Goal: Task Accomplishment & Management: Use online tool/utility

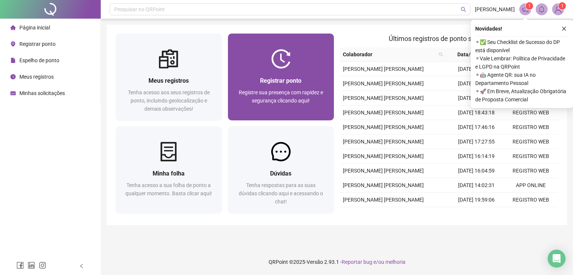
click at [279, 80] on span "Registrar ponto" at bounding box center [280, 80] width 41 height 7
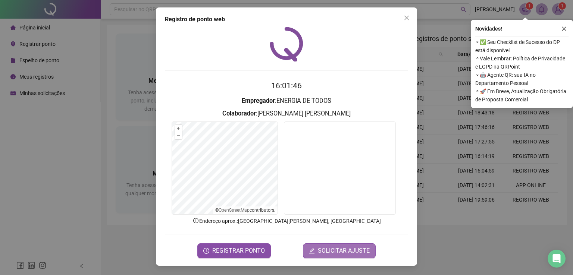
click at [336, 247] on span "SOLICITAR AJUSTE" at bounding box center [344, 251] width 52 height 9
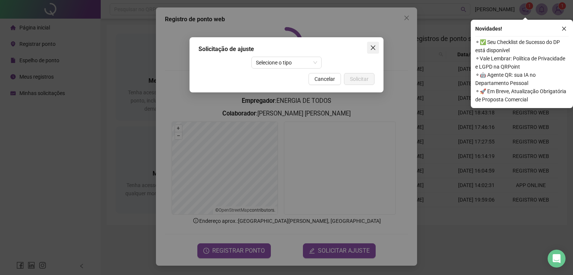
click at [372, 48] on icon "close" at bounding box center [373, 48] width 6 height 6
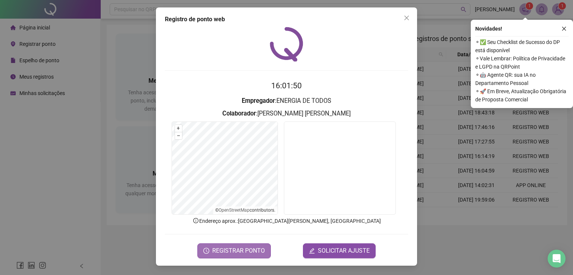
click at [228, 251] on span "REGISTRAR PONTO" at bounding box center [238, 251] width 53 height 9
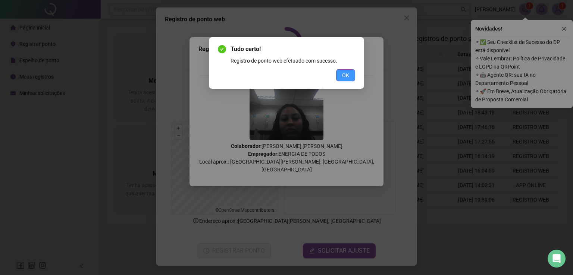
click at [339, 74] on button "OK" at bounding box center [345, 75] width 19 height 12
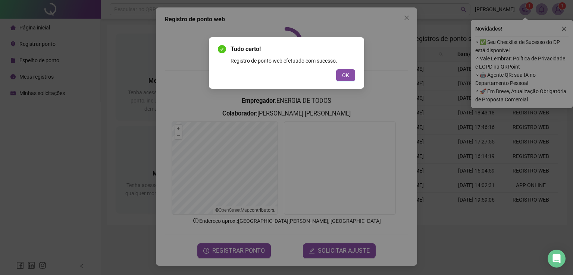
click at [343, 75] on div "Tudo certo! Registro de ponto web efetuado com sucesso. OK" at bounding box center [286, 137] width 573 height 275
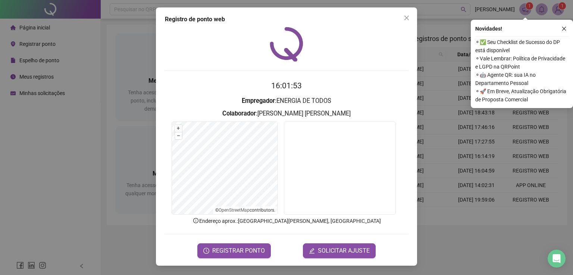
click at [86, 106] on div "Registro de ponto web 16:01:53 Empregador : ENERGIA DE TODOS Colaborador : [PER…" at bounding box center [286, 137] width 573 height 275
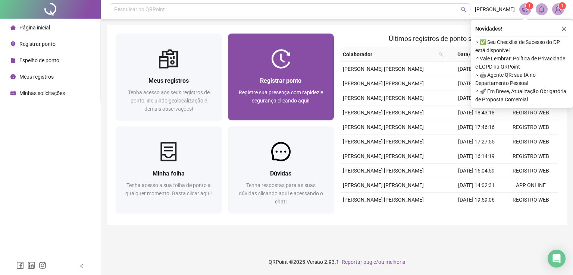
click at [303, 66] on div at bounding box center [281, 58] width 106 height 19
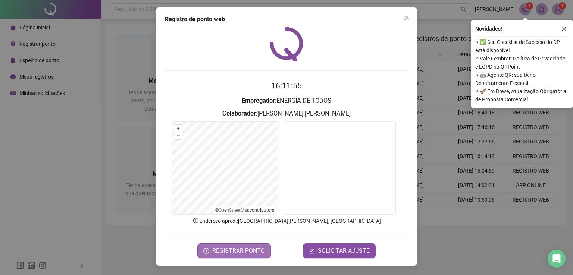
click at [234, 247] on span "REGISTRAR PONTO" at bounding box center [238, 251] width 53 height 9
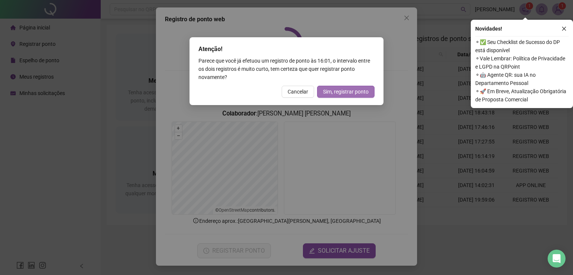
click at [352, 91] on span "Sim, registrar ponto" at bounding box center [346, 92] width 46 height 8
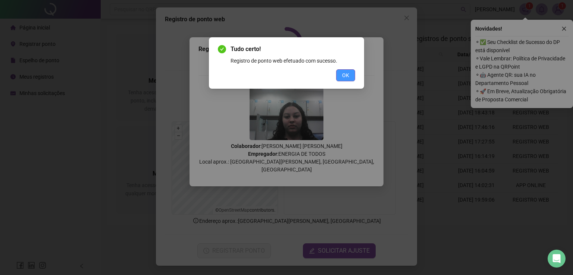
click at [348, 75] on span "OK" at bounding box center [345, 75] width 7 height 8
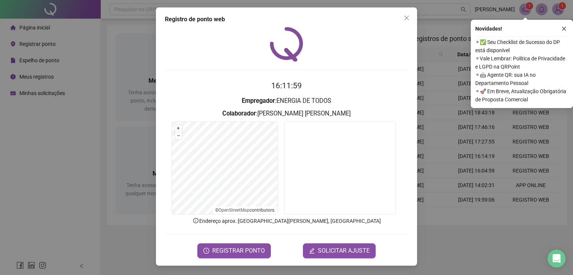
click at [33, 216] on div "Registro de ponto web 16:11:59 Empregador : ENERGIA DE TODOS Colaborador : [PER…" at bounding box center [286, 137] width 573 height 275
